Goal: Information Seeking & Learning: Find specific fact

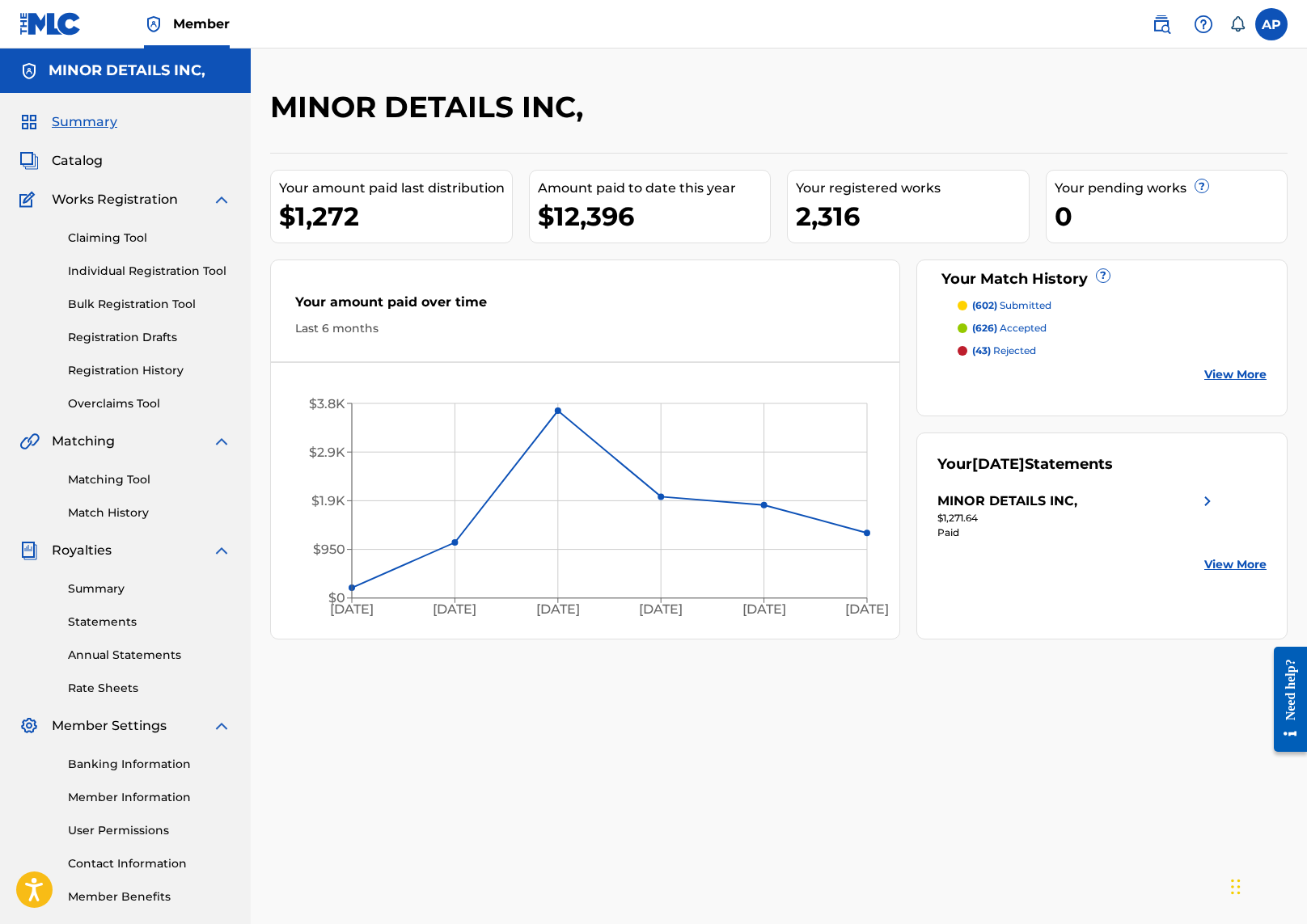
click at [86, 485] on link "Matching Tool" at bounding box center [149, 480] width 163 height 17
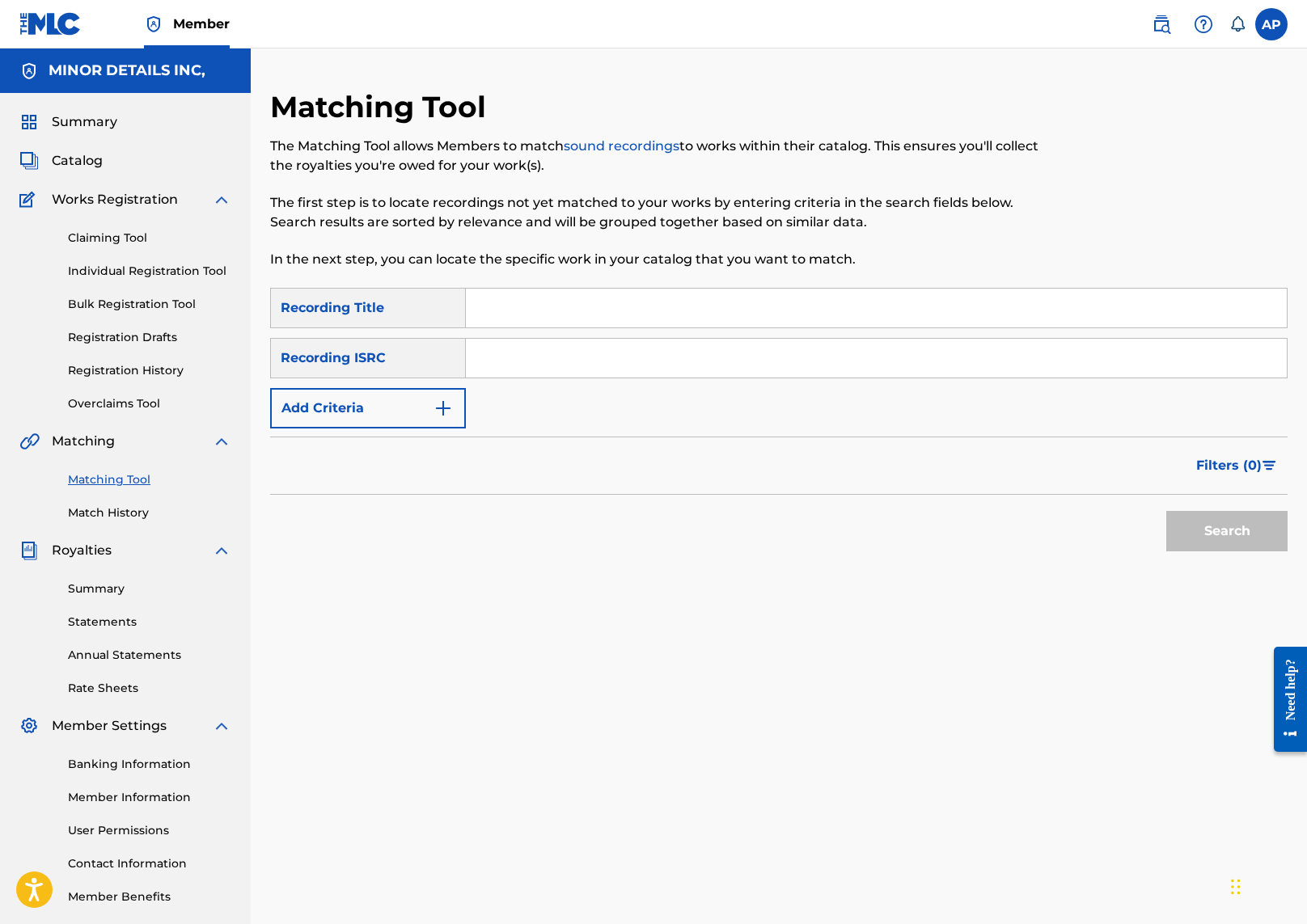
click at [394, 399] on button "Add Criteria" at bounding box center [367, 408] width 195 height 40
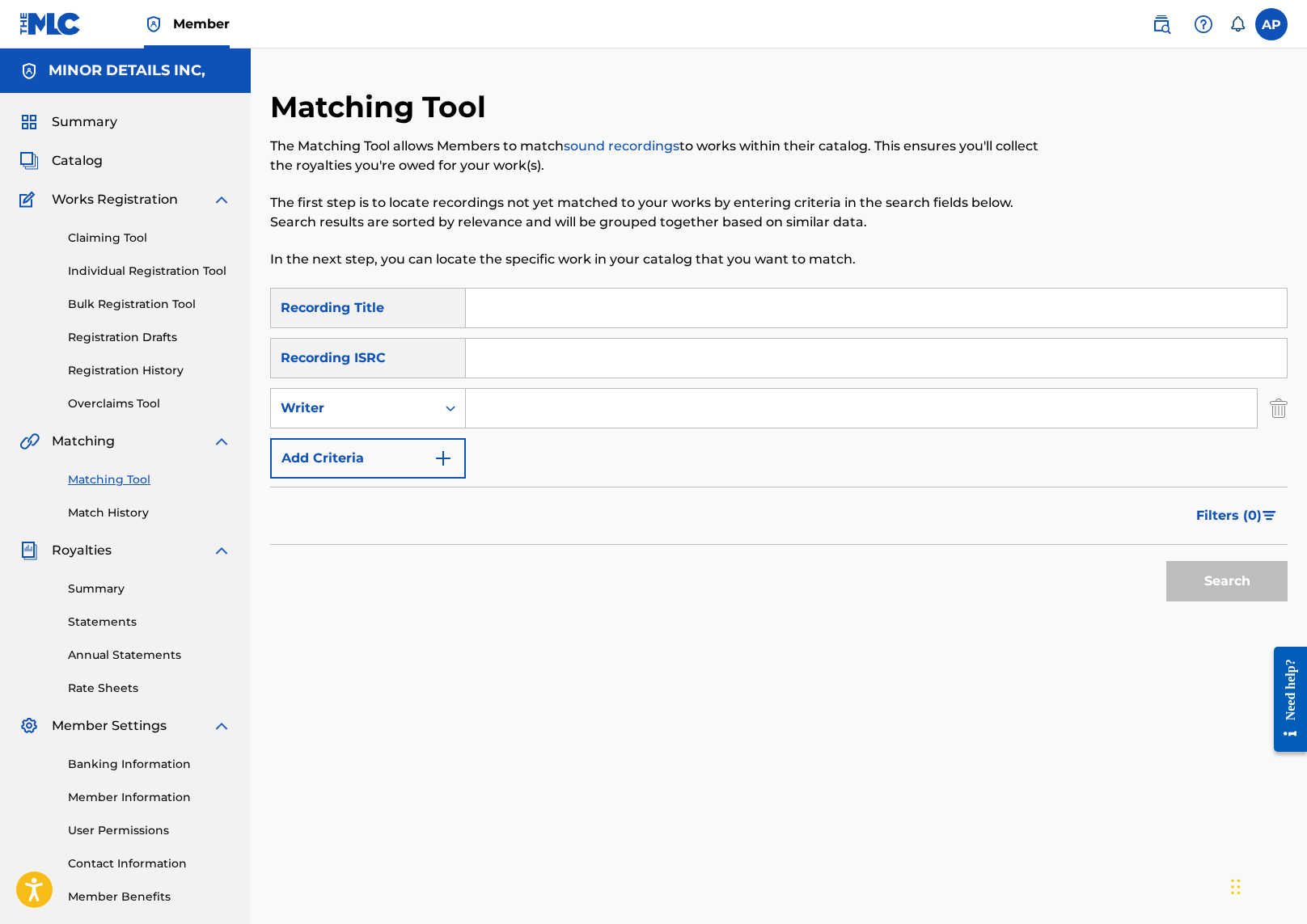
click at [595, 408] on input "Search Form" at bounding box center [861, 408] width 791 height 39
type input "[PERSON_NAME]"
click at [1166, 562] on button "Search" at bounding box center [1227, 581] width 121 height 40
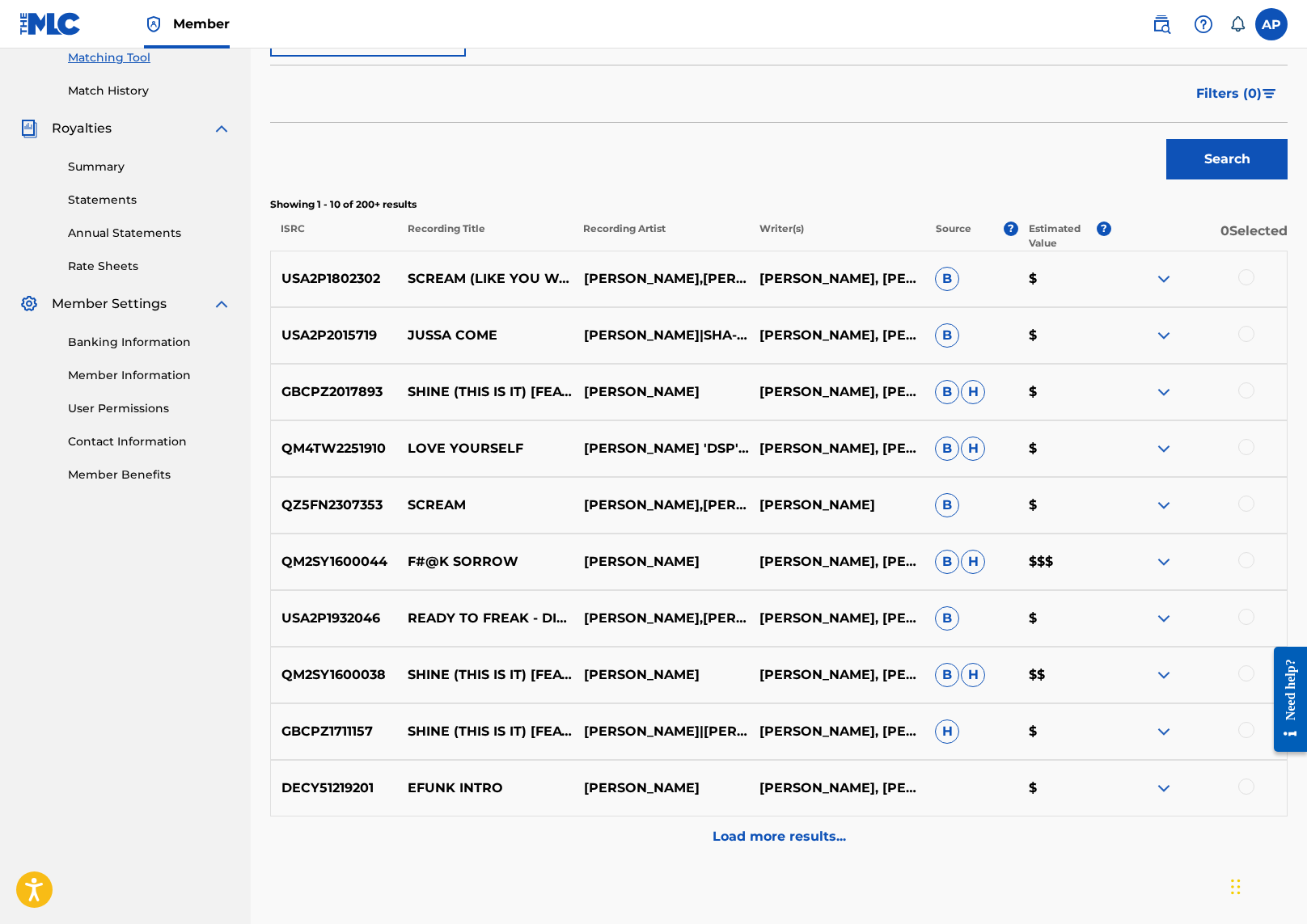
scroll to position [478, 0]
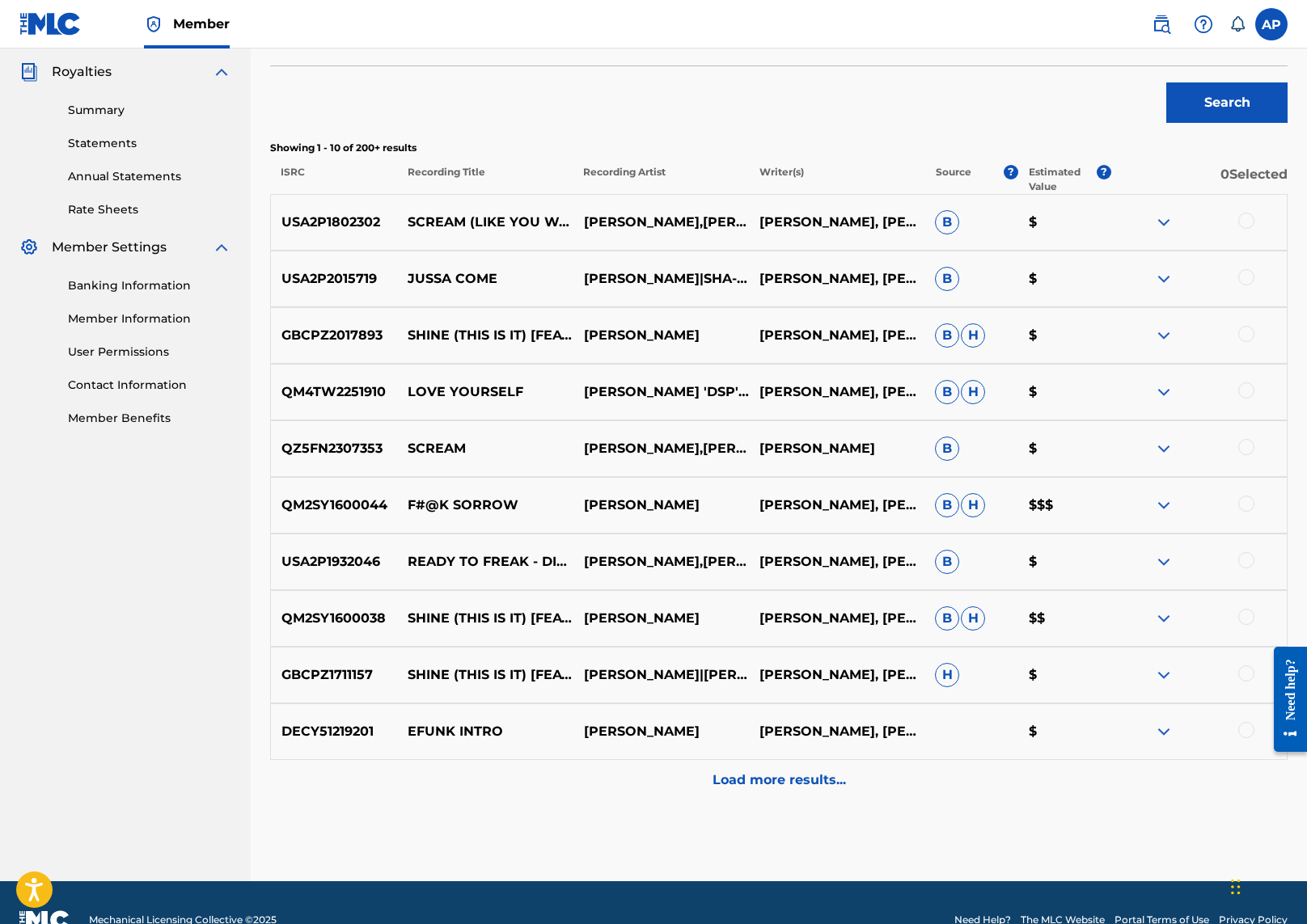
click at [1166, 451] on img at bounding box center [1163, 448] width 20 height 20
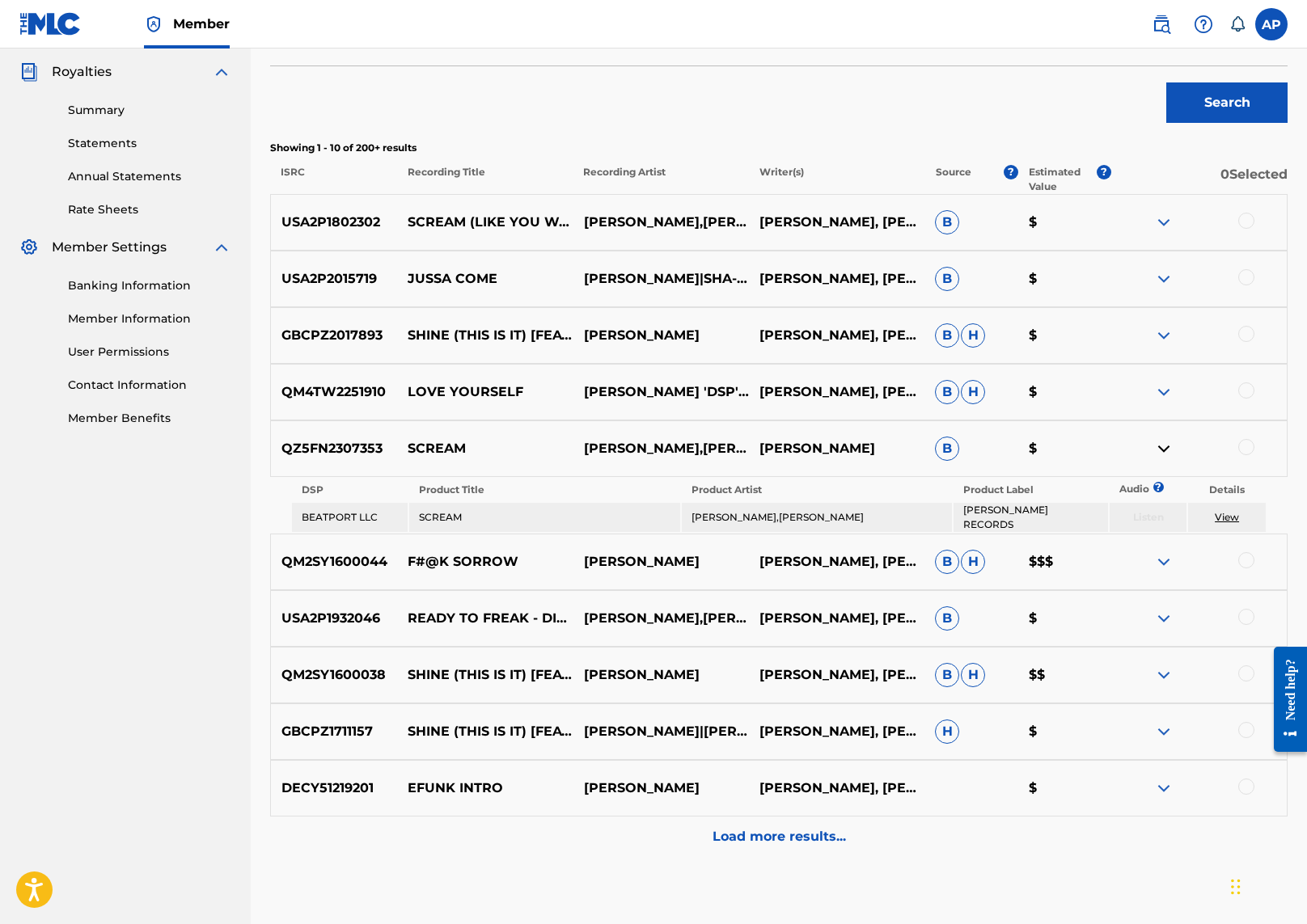
click at [1155, 448] on img at bounding box center [1163, 448] width 20 height 20
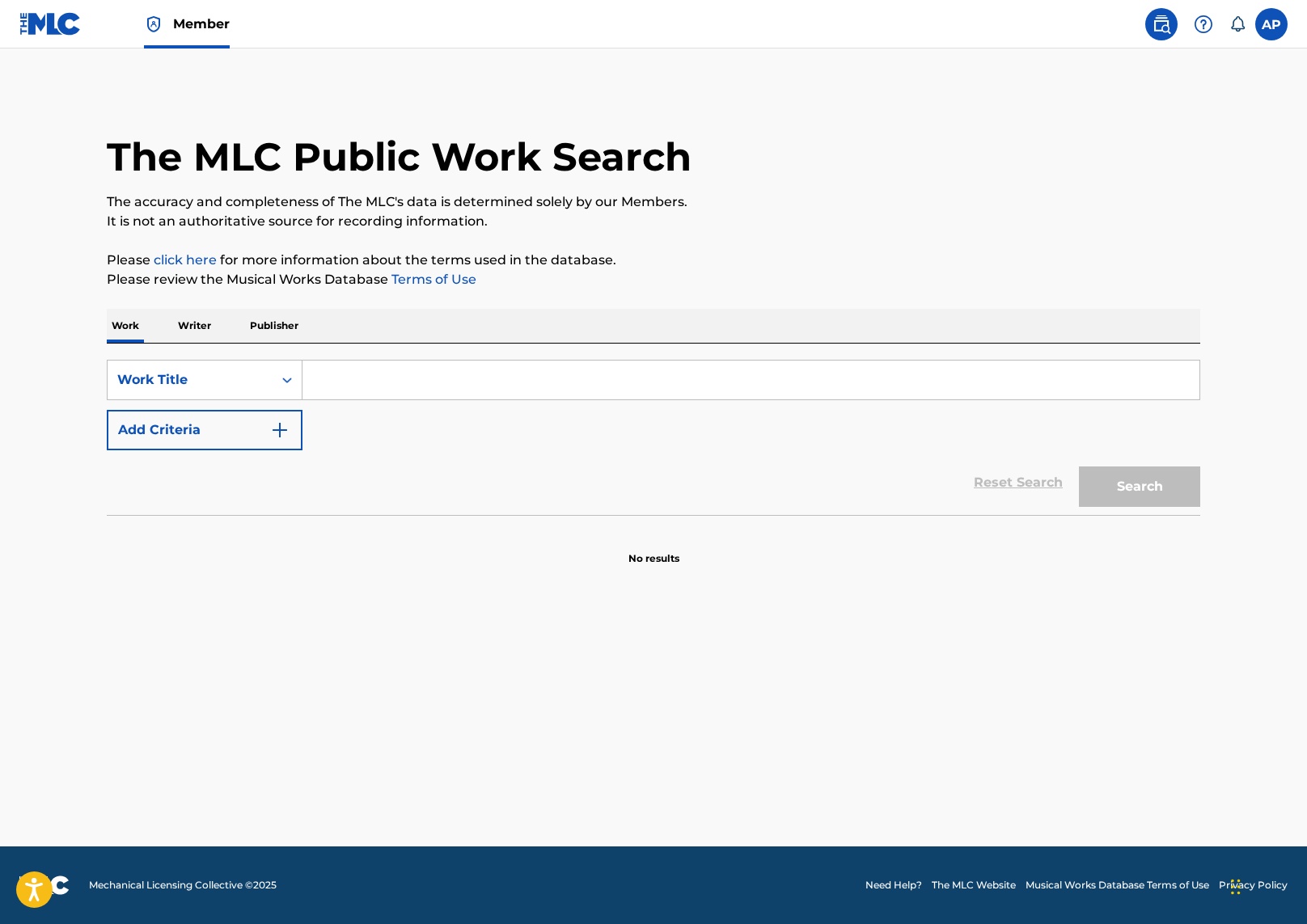
click at [564, 376] on input "Search Form" at bounding box center [751, 380] width 897 height 39
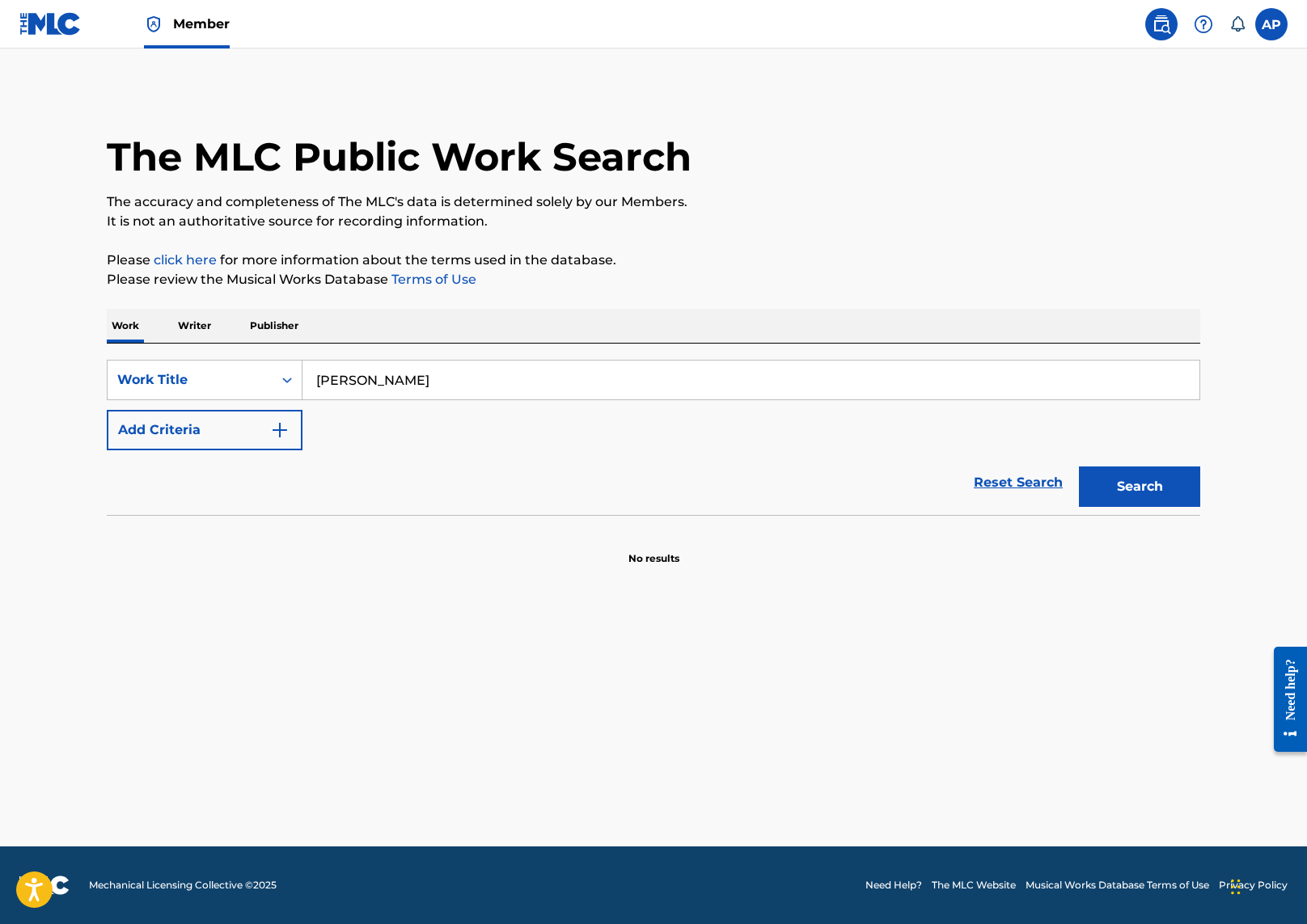
type input "[PERSON_NAME]"
click at [1079, 466] on button "Search" at bounding box center [1140, 486] width 121 height 40
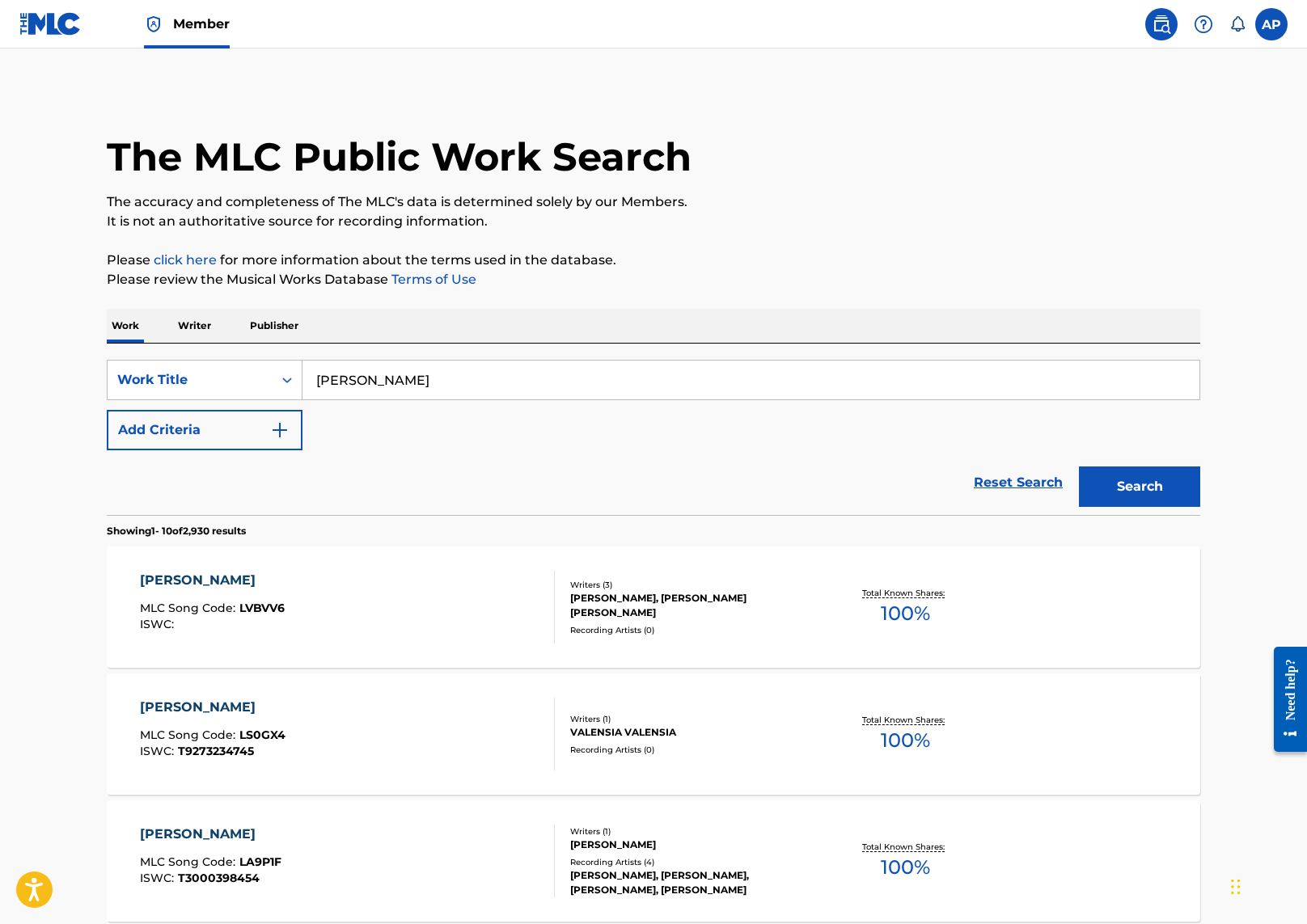
click at [188, 321] on p "Writer" at bounding box center [194, 326] width 43 height 34
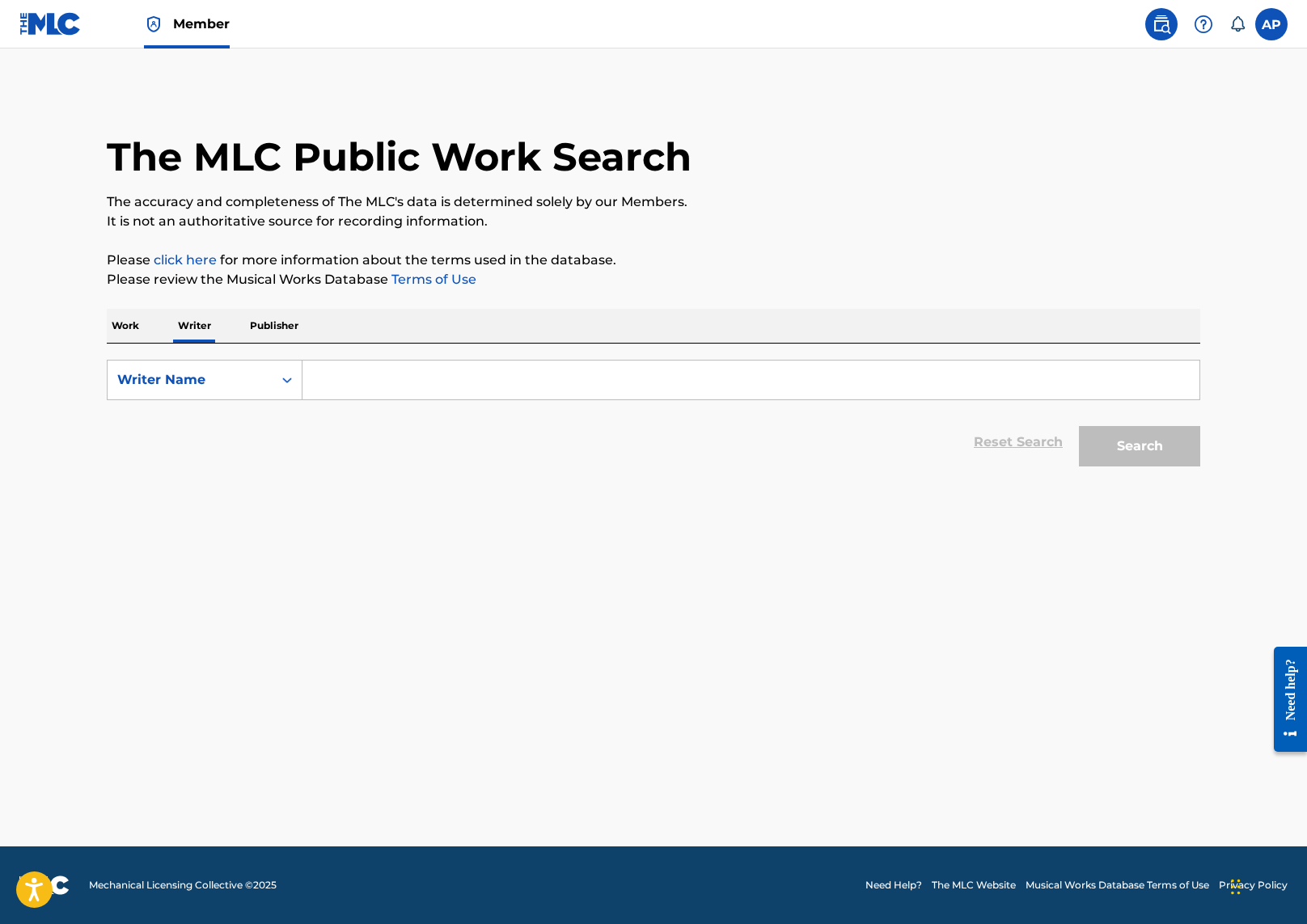
click at [366, 397] on input "Search Form" at bounding box center [751, 380] width 897 height 39
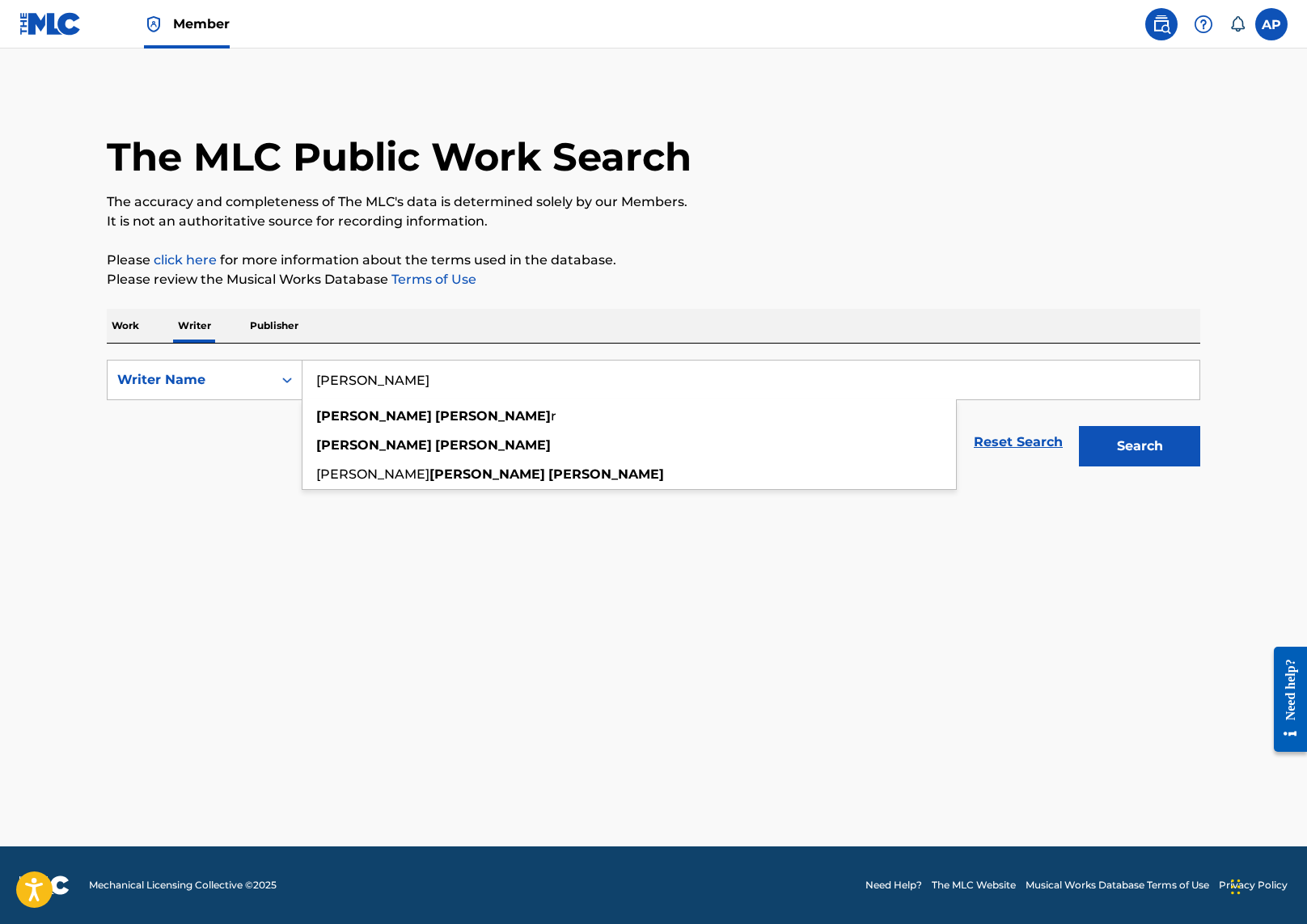
type input "[PERSON_NAME]"
click at [1079, 426] on button "Search" at bounding box center [1140, 446] width 121 height 40
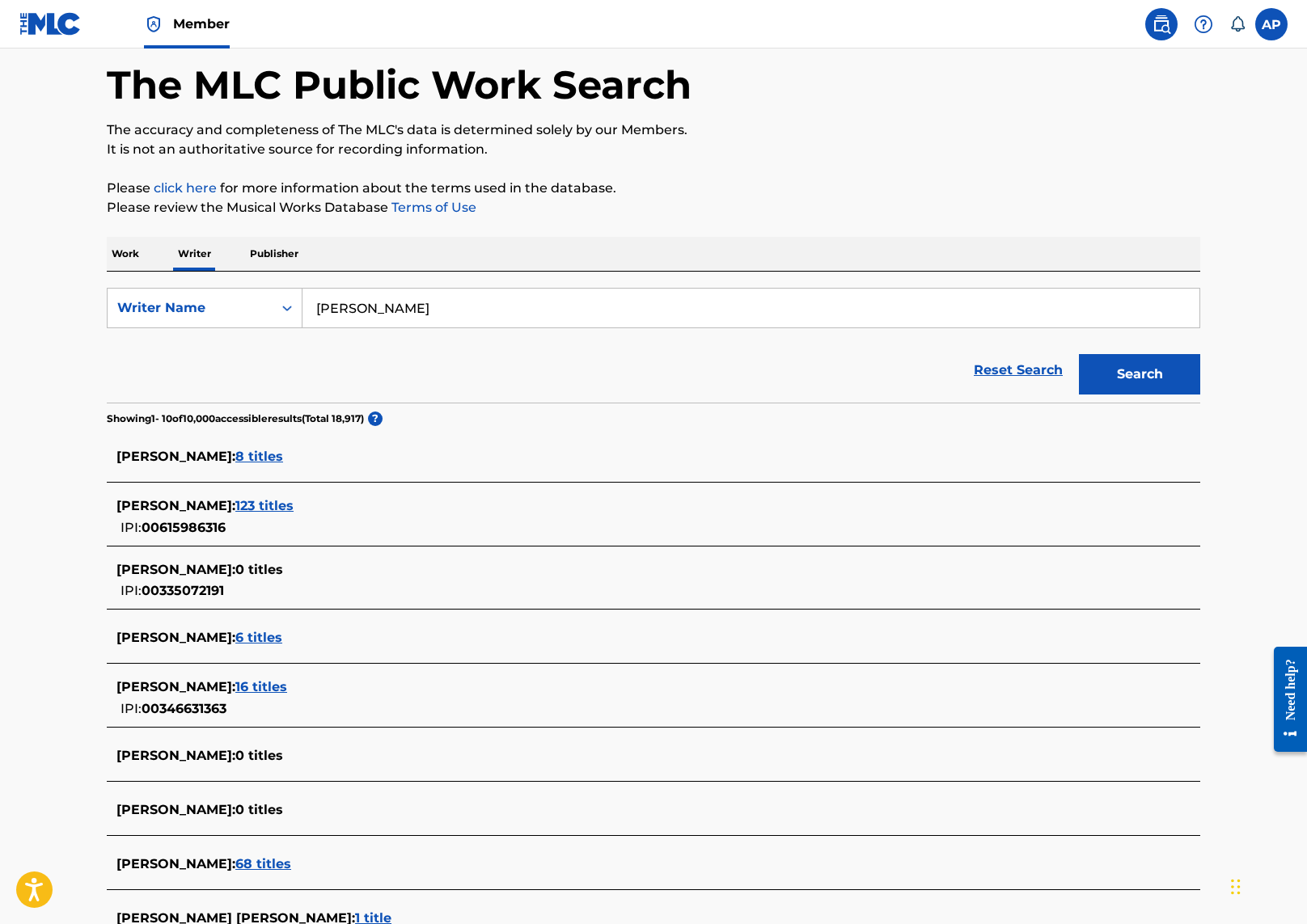
scroll to position [81, 0]
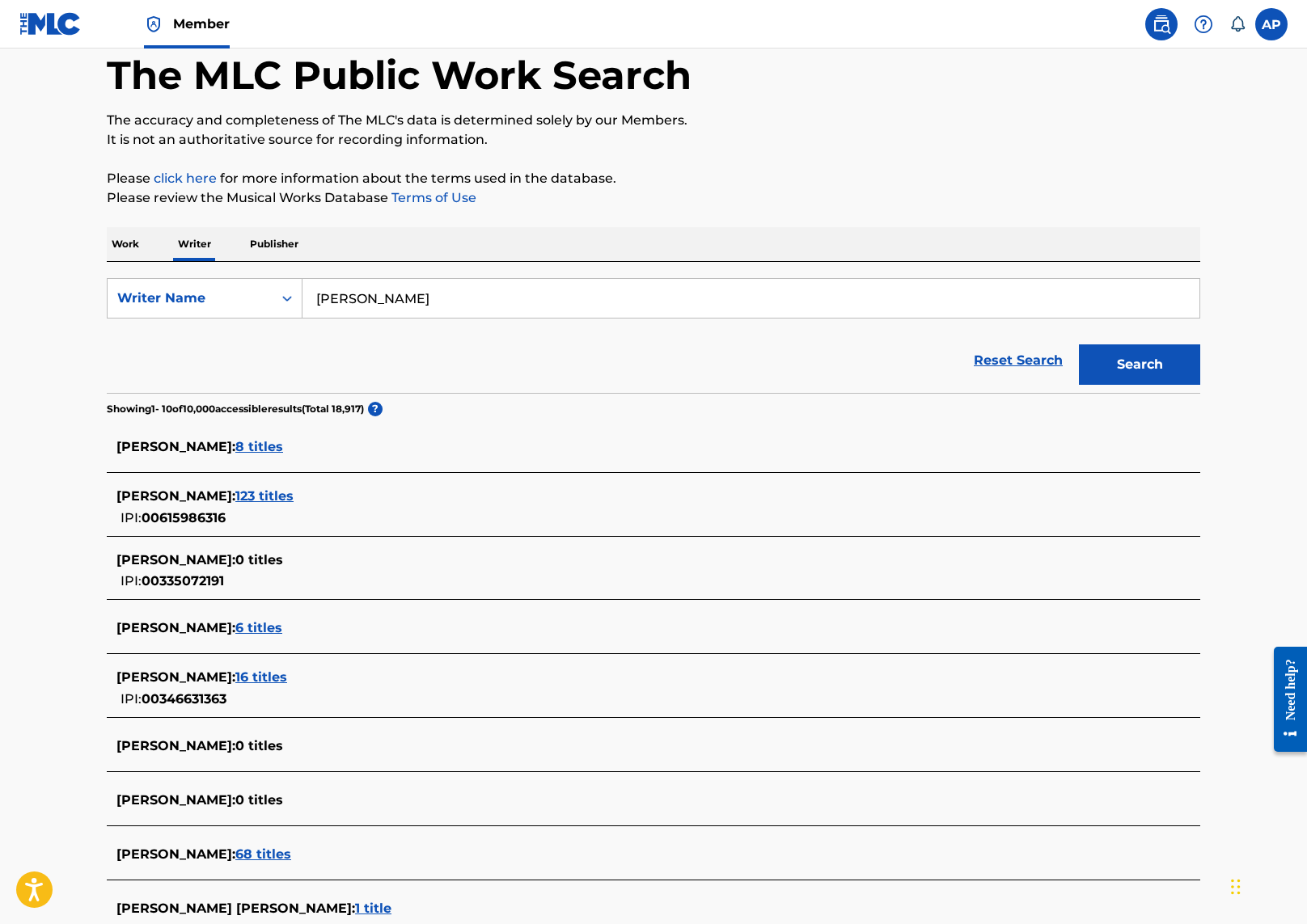
click at [277, 497] on span "123 titles" at bounding box center [264, 496] width 58 height 15
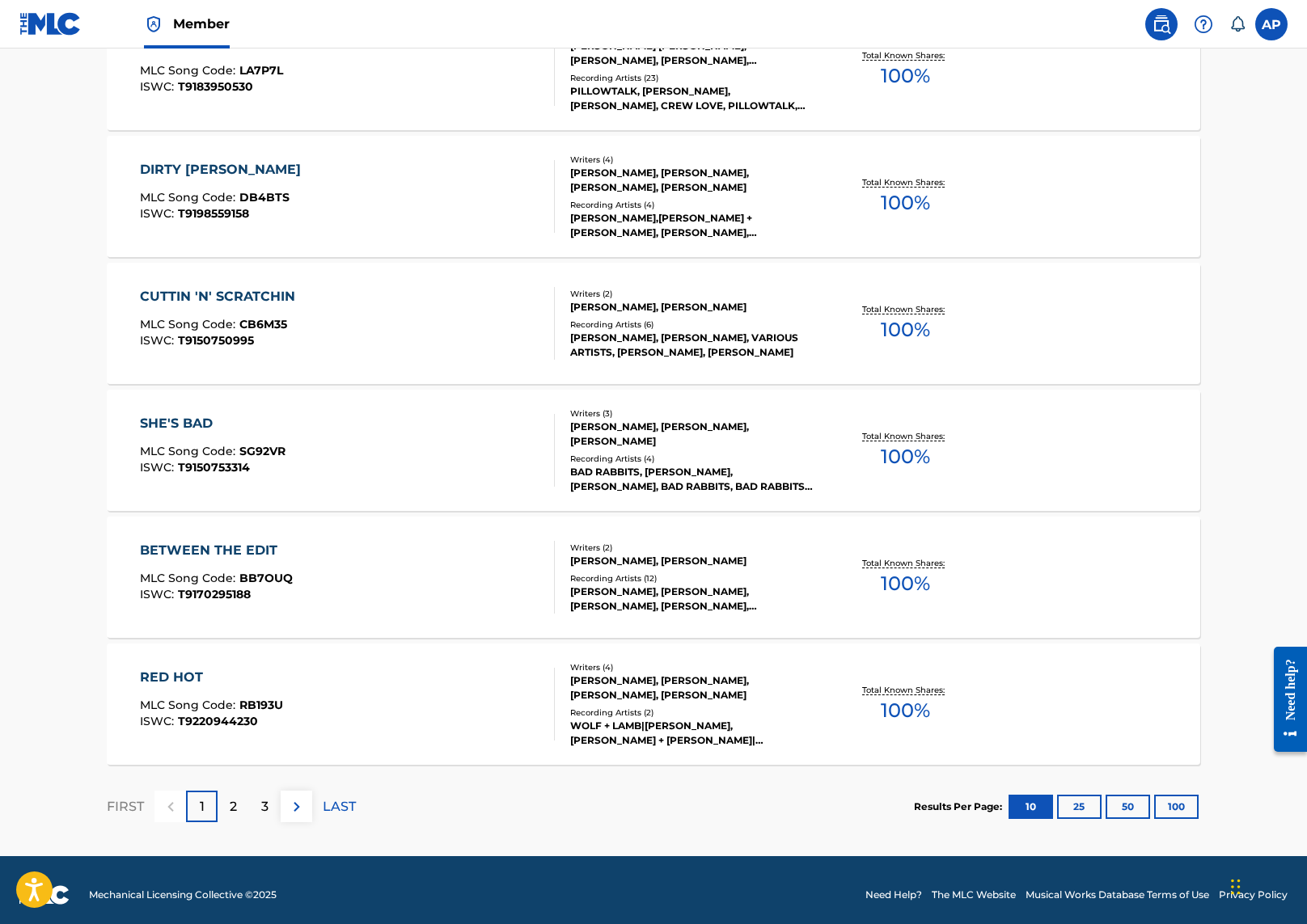
scroll to position [1055, 0]
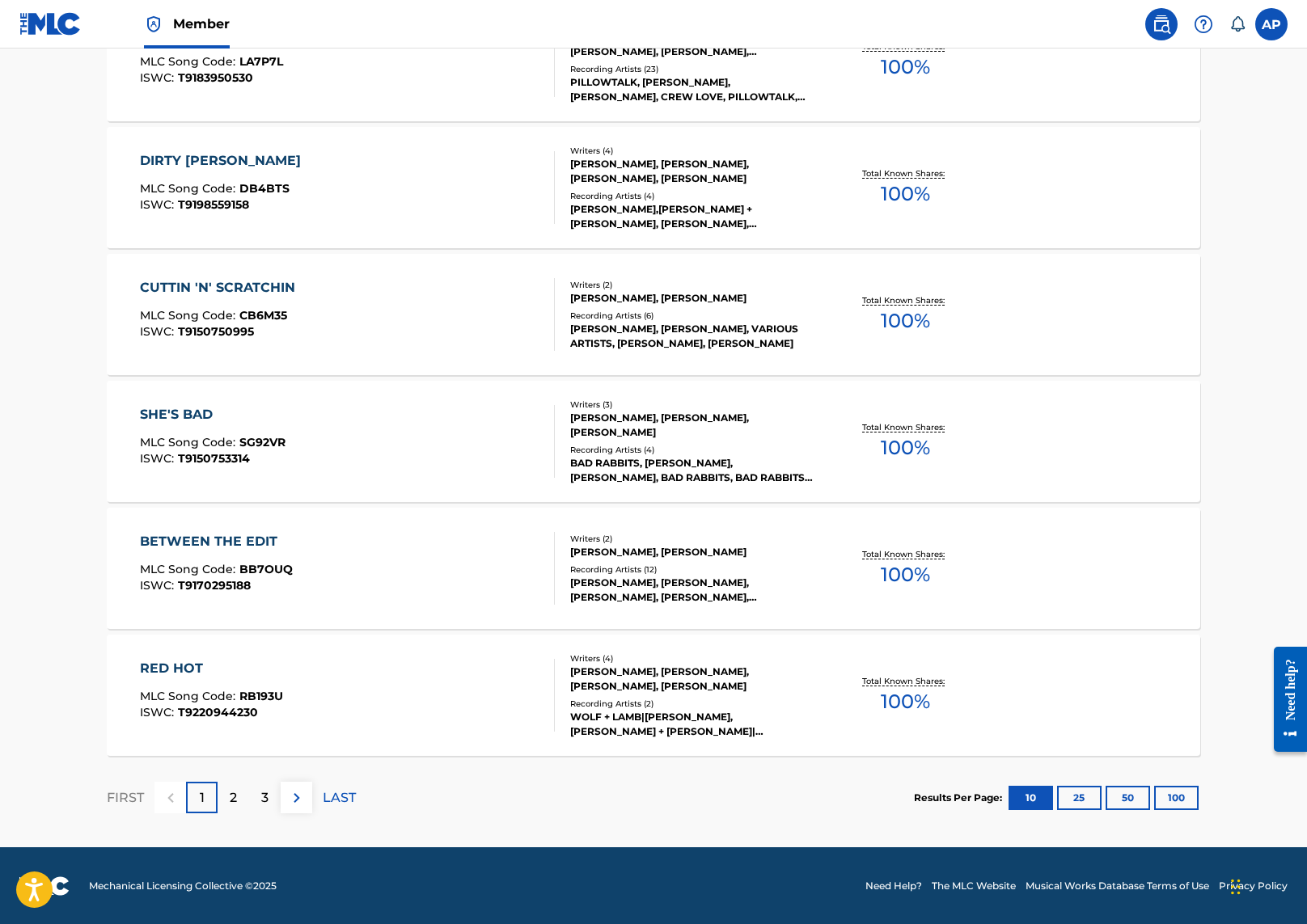
click at [1160, 790] on button "100" at bounding box center [1176, 798] width 45 height 24
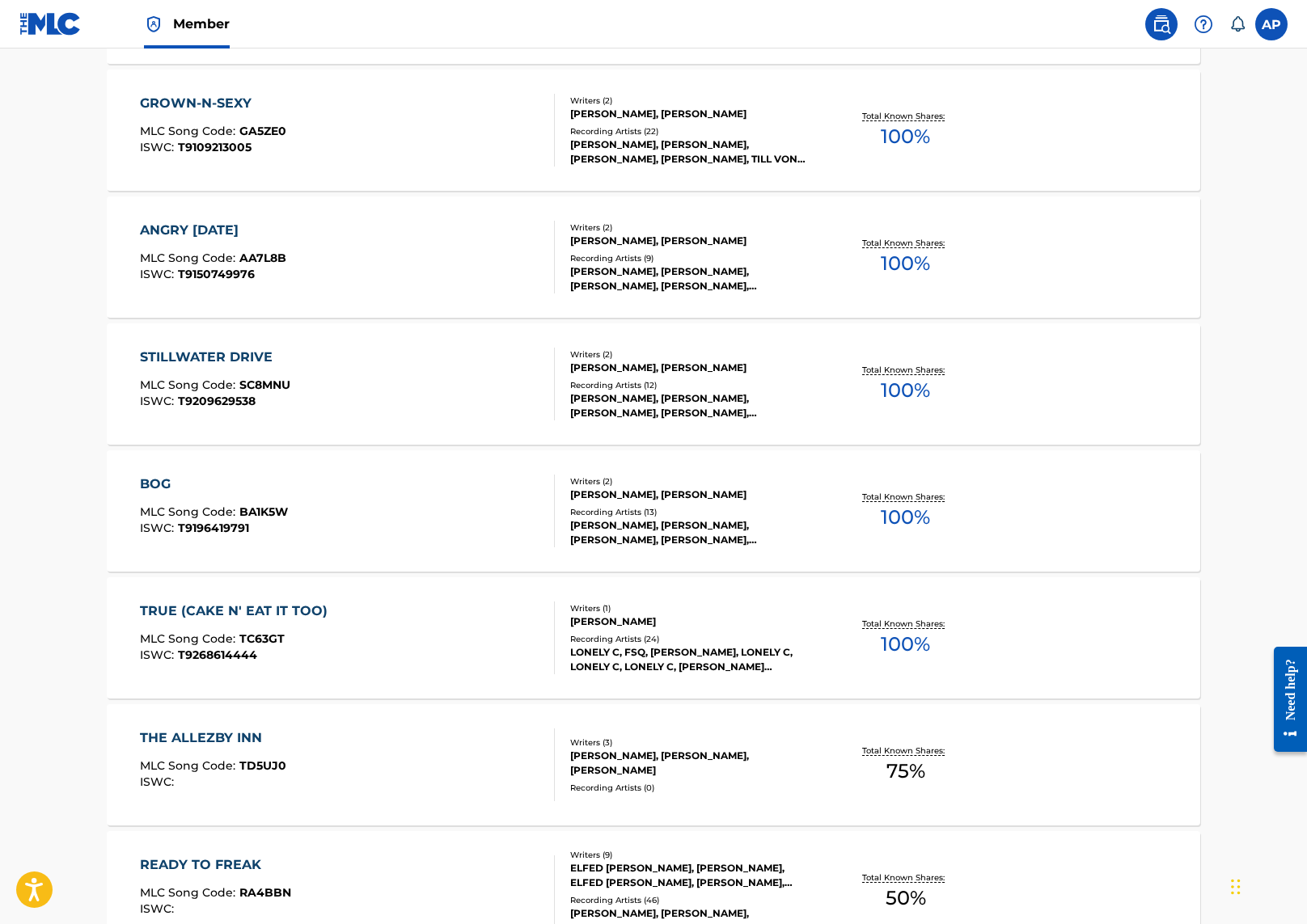
scroll to position [2207, 0]
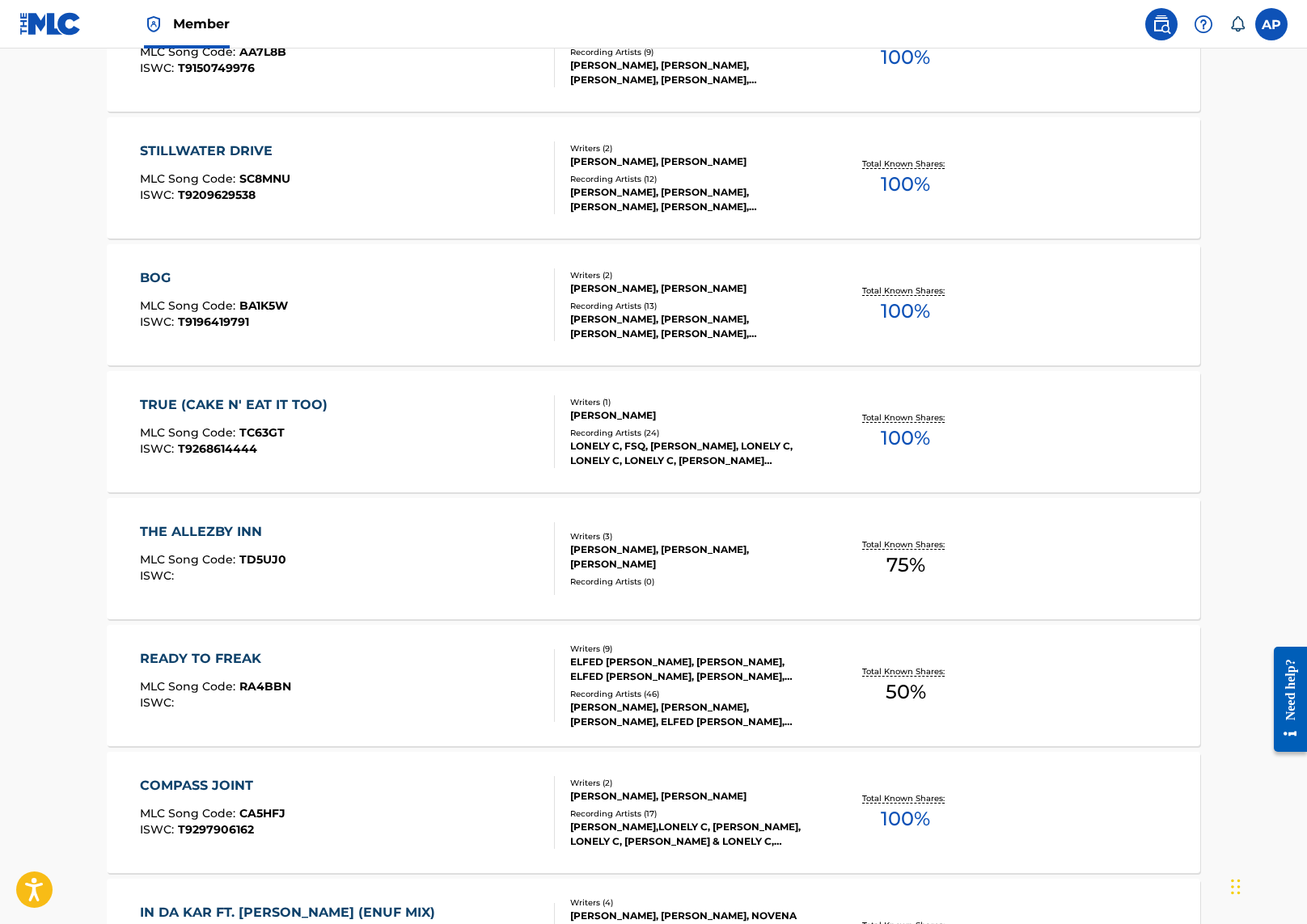
click at [517, 665] on div "READY TO FREAK MLC Song Code : RA4BBN ISWC :" at bounding box center [348, 686] width 416 height 73
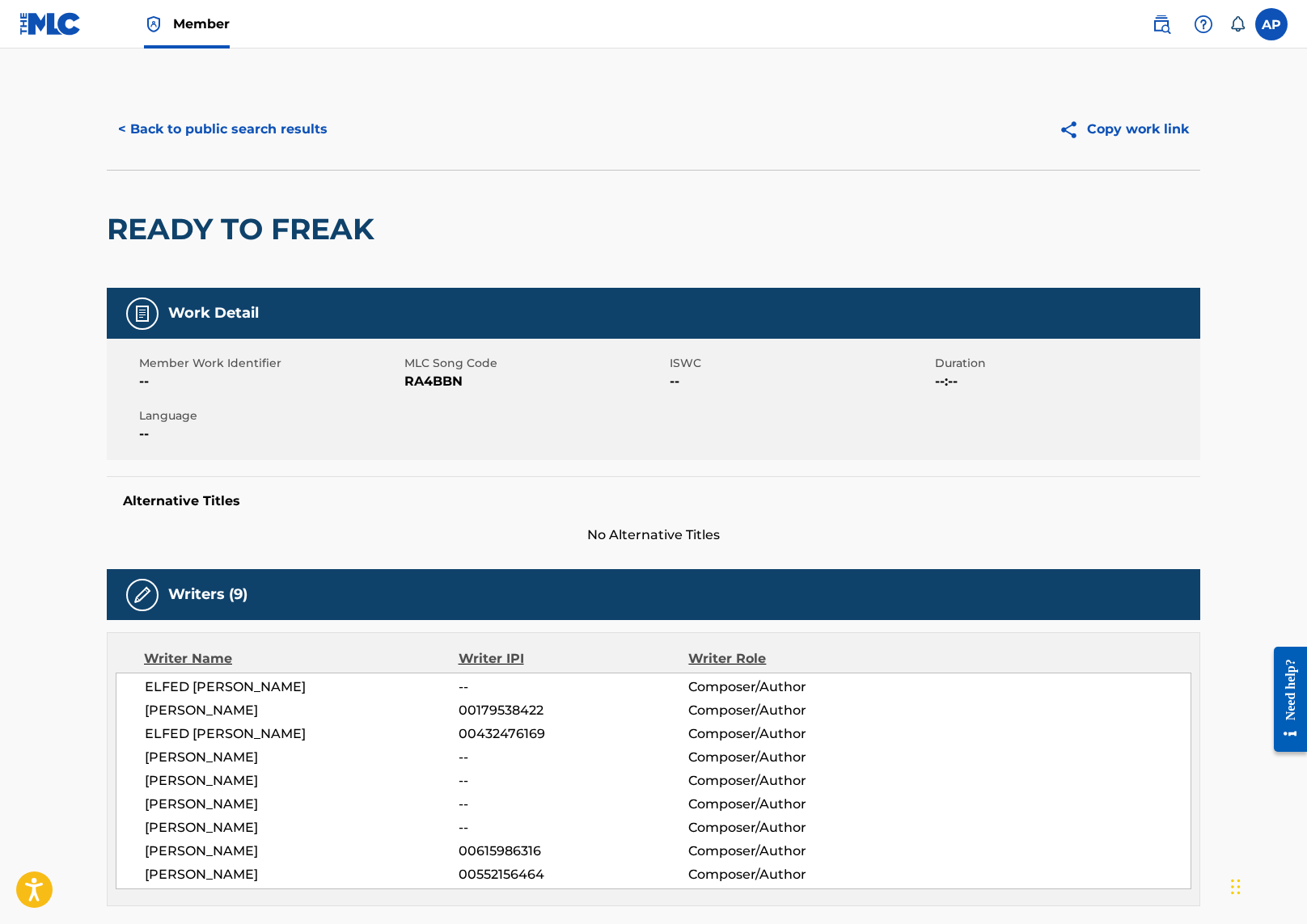
click at [279, 130] on button "< Back to public search results" at bounding box center [222, 129] width 232 height 40
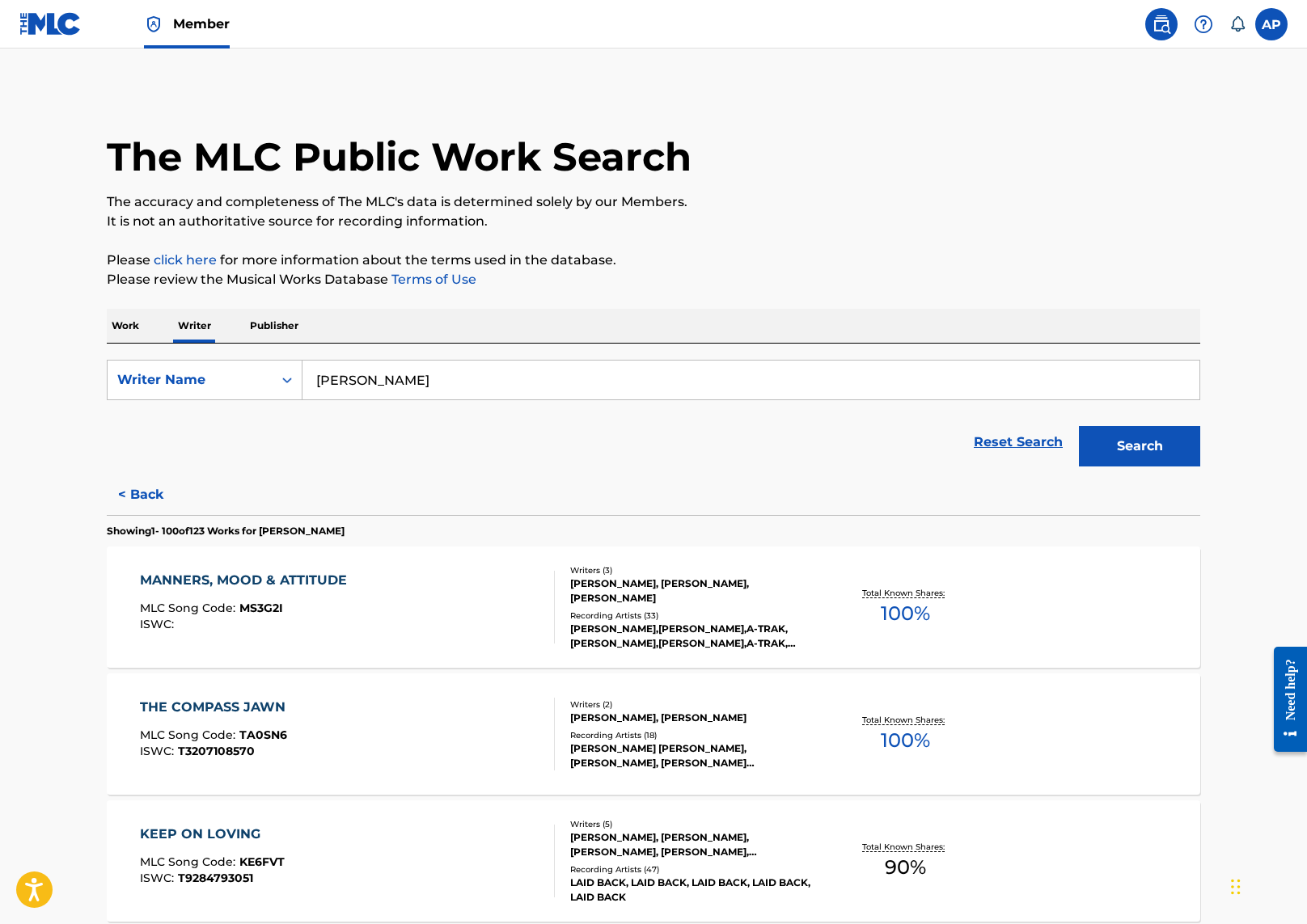
scroll to position [139, 0]
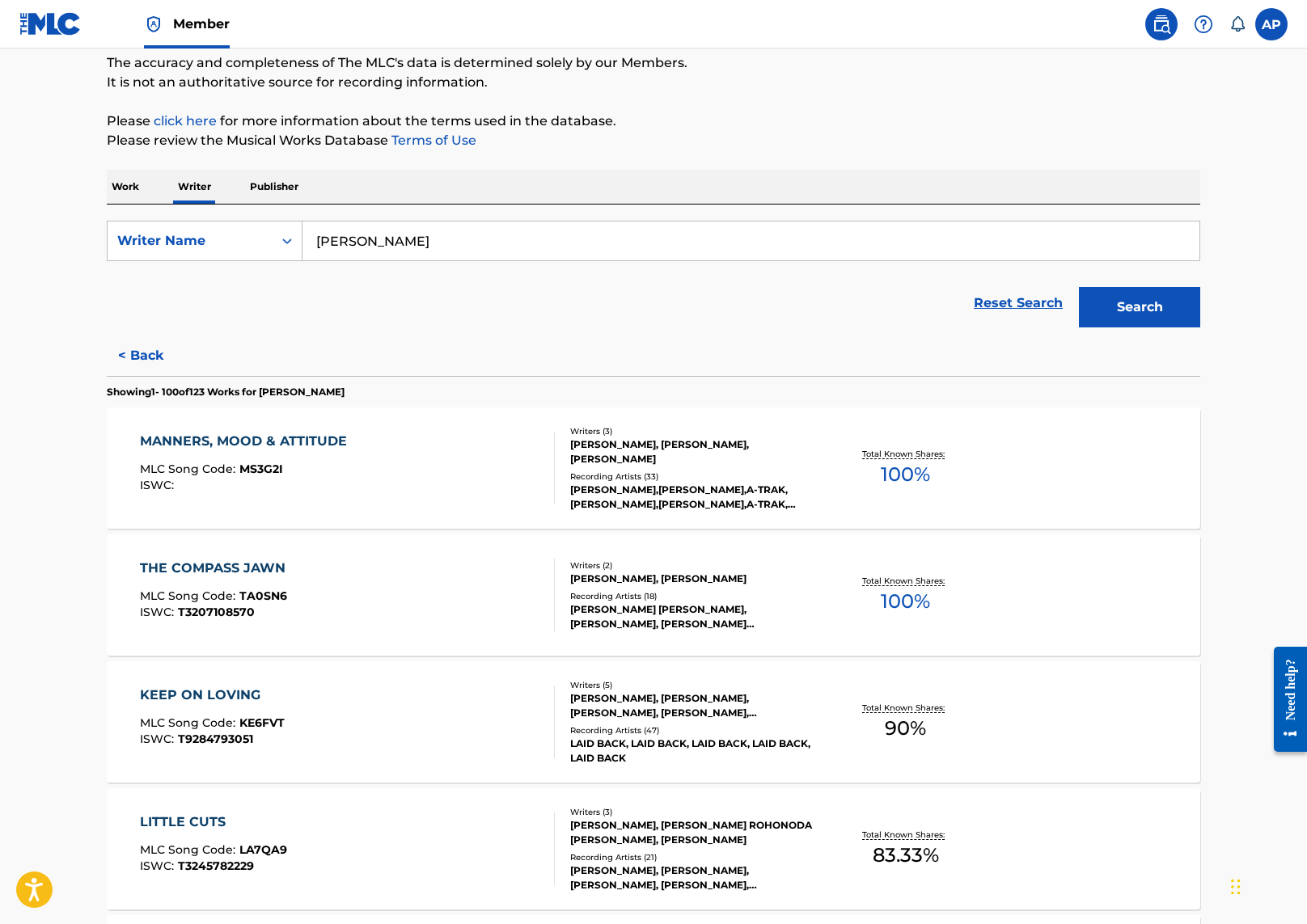
click at [146, 364] on button "< Back" at bounding box center [155, 355] width 97 height 40
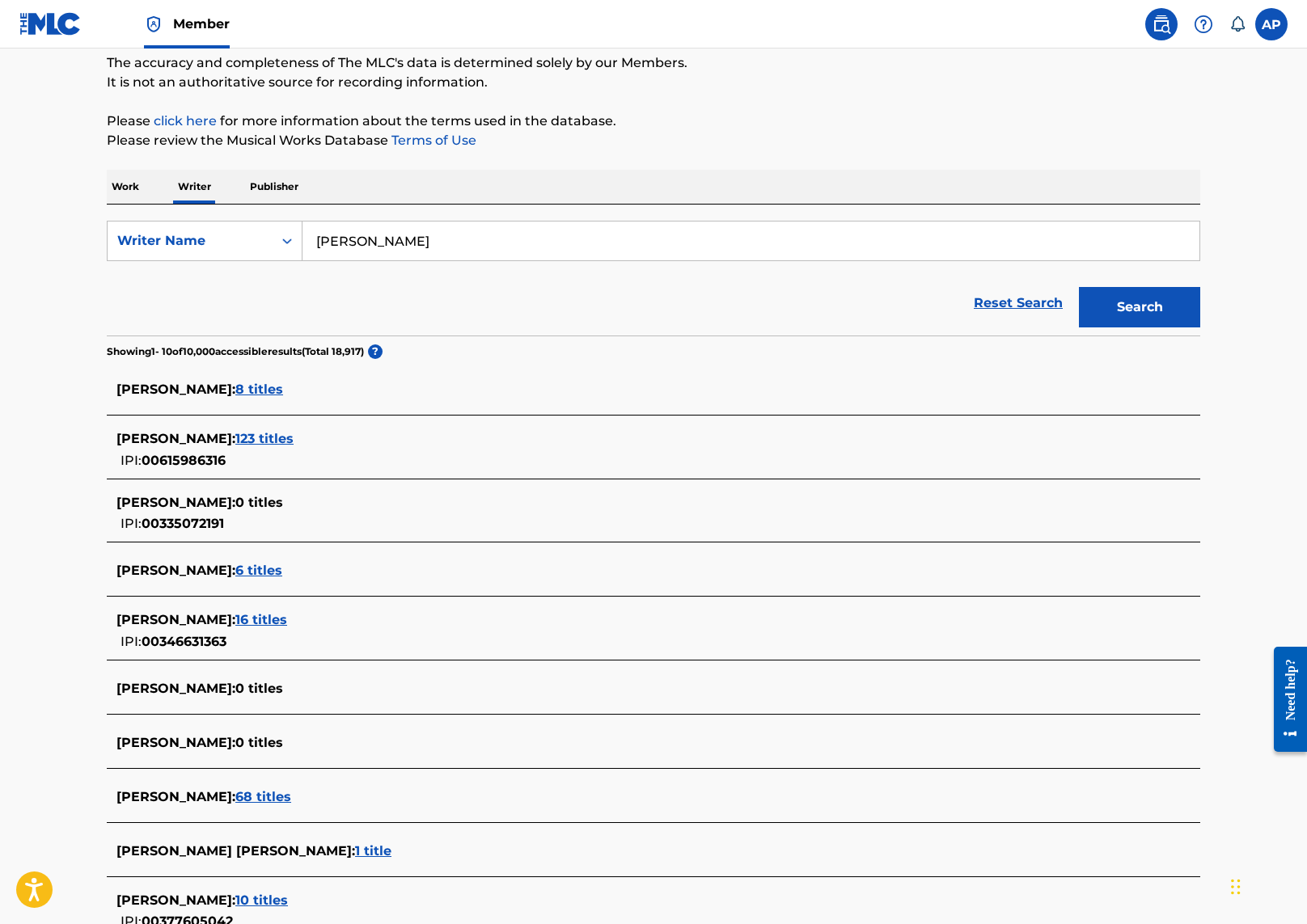
click at [246, 438] on span "123 titles" at bounding box center [264, 438] width 58 height 15
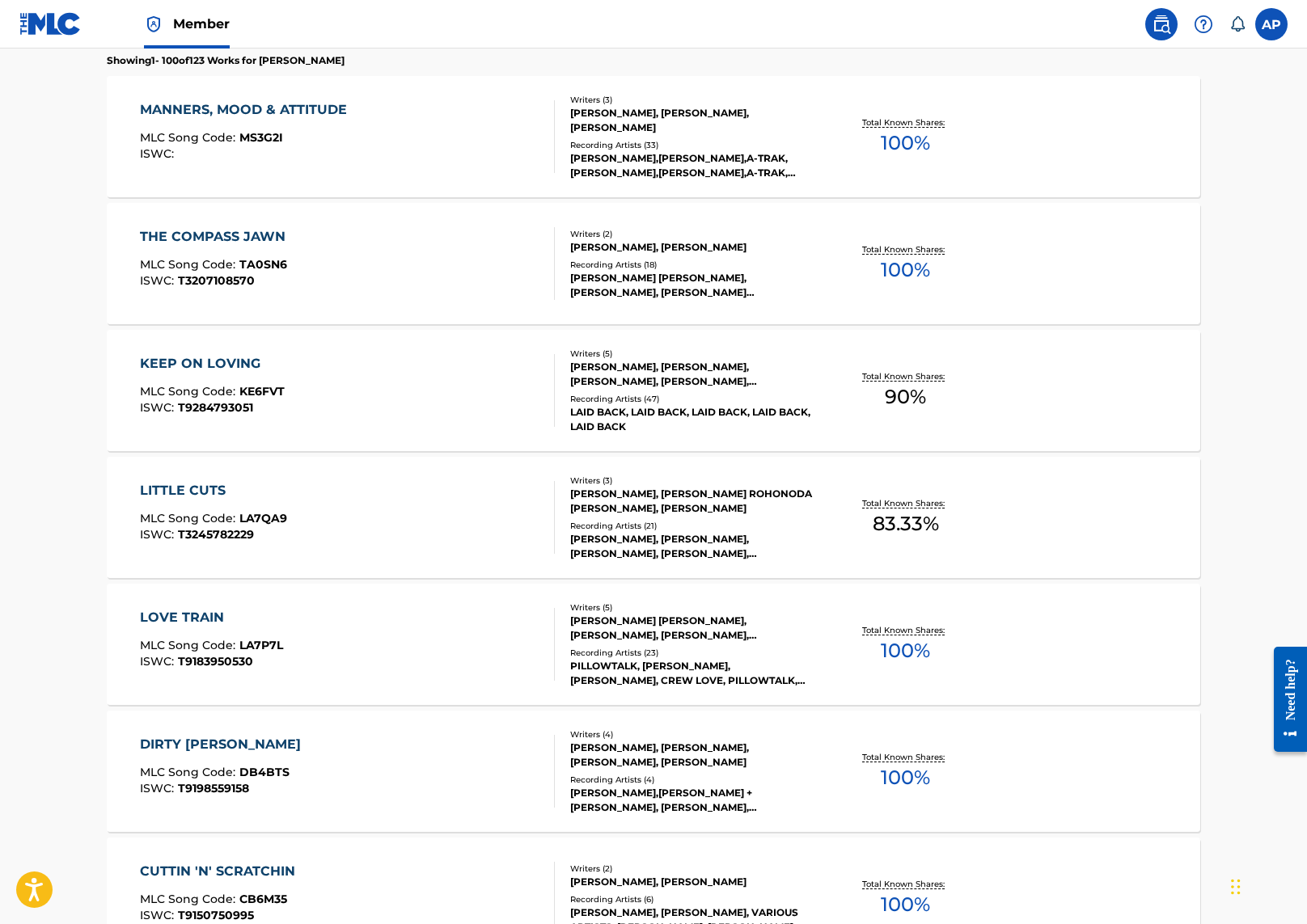
scroll to position [479, 0]
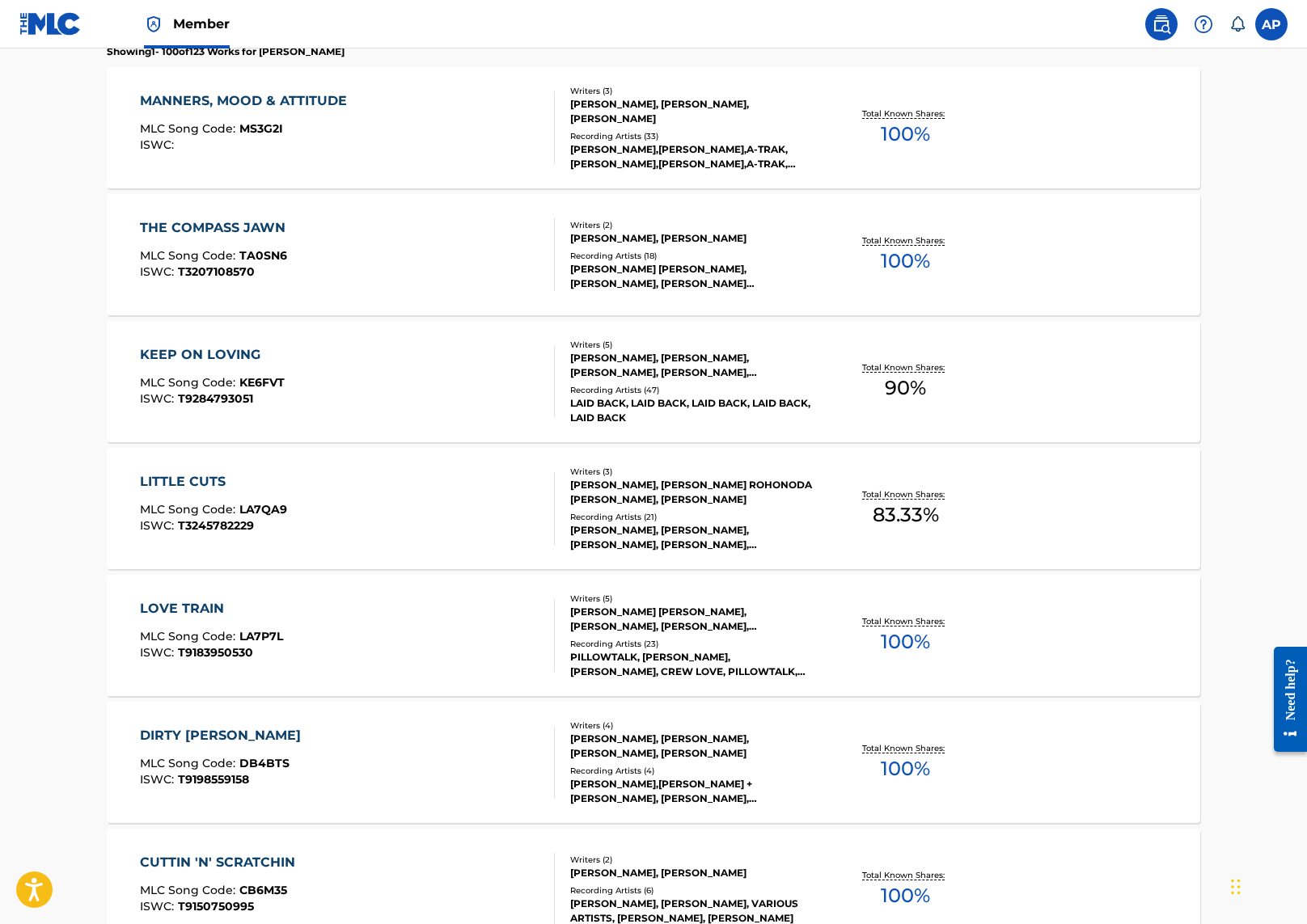
click at [452, 522] on div "LITTLE CUTS MLC Song Code : LA7QA9 ISWC : T3245782229" at bounding box center [348, 509] width 416 height 73
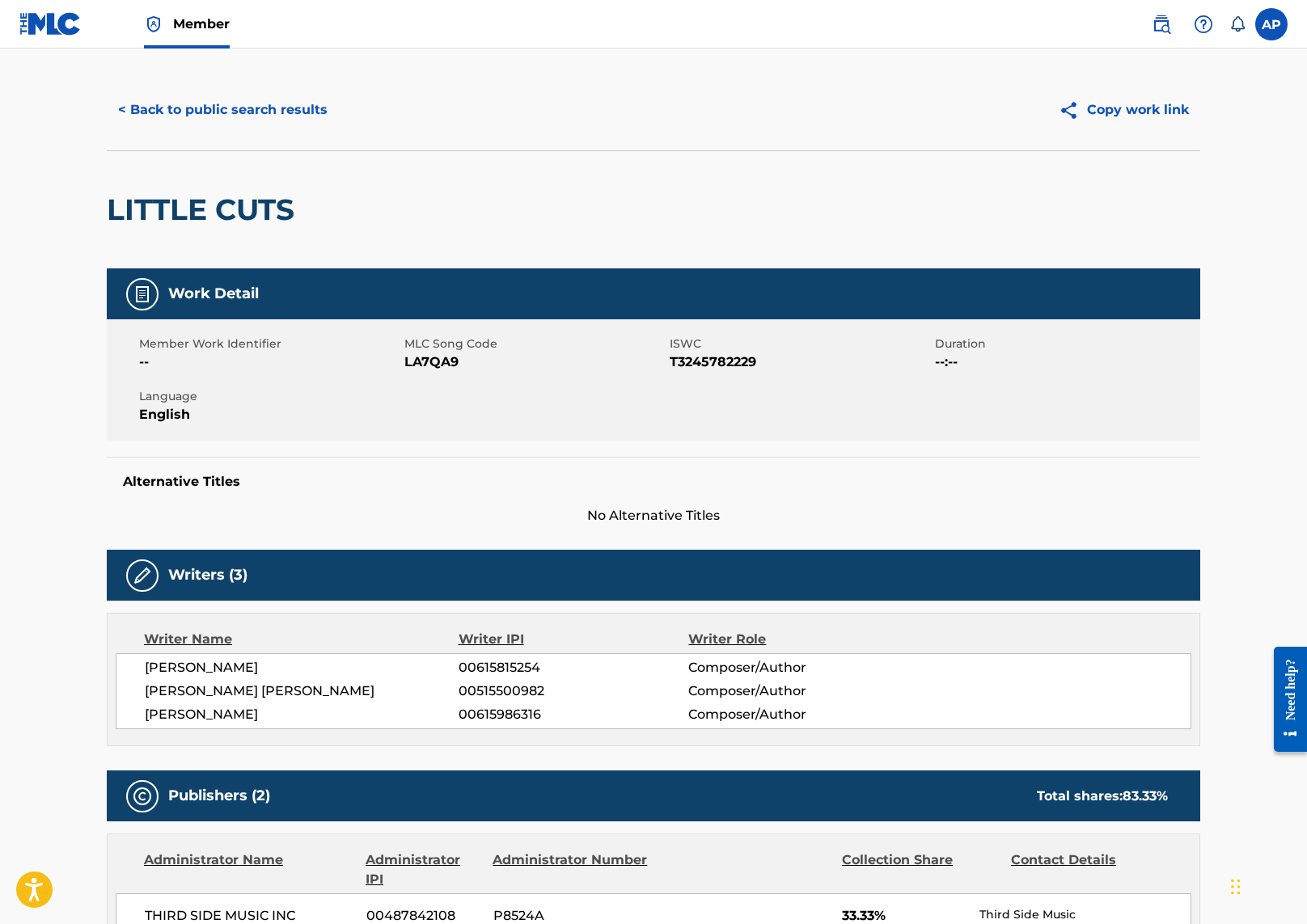
scroll to position [10, 0]
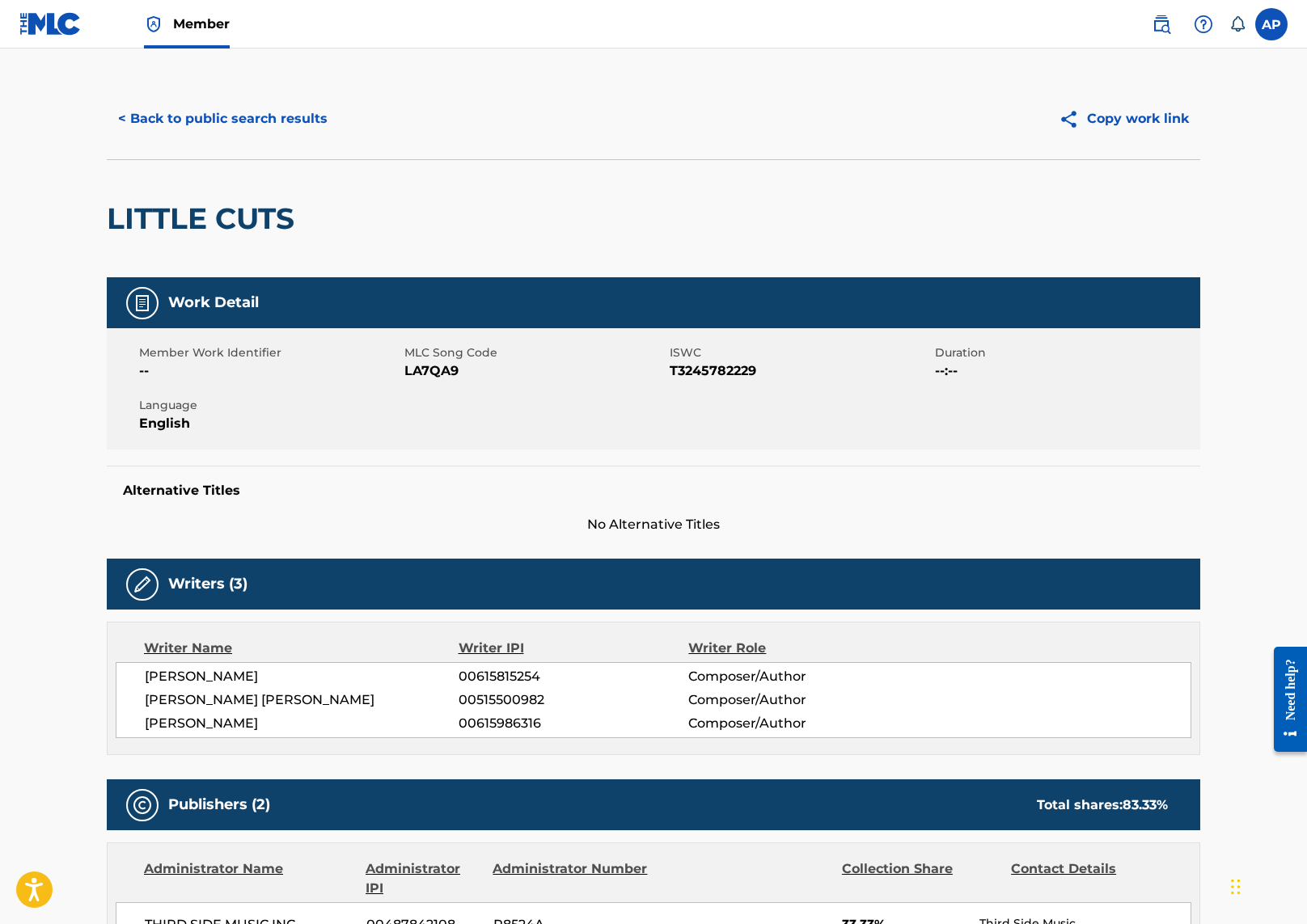
click at [180, 112] on button "< Back to public search results" at bounding box center [222, 119] width 232 height 40
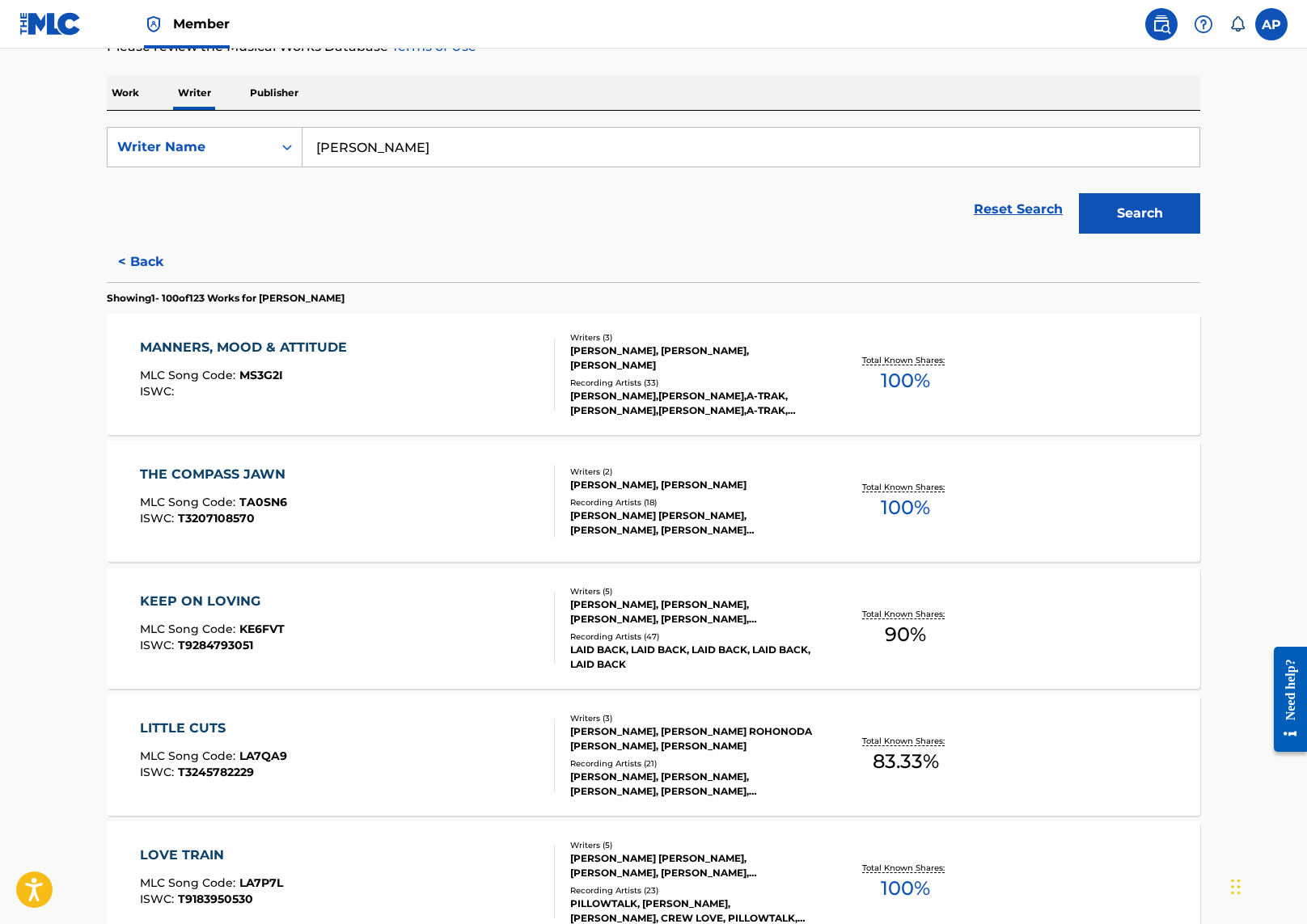
scroll to position [249, 0]
